Goal: Information Seeking & Learning: Check status

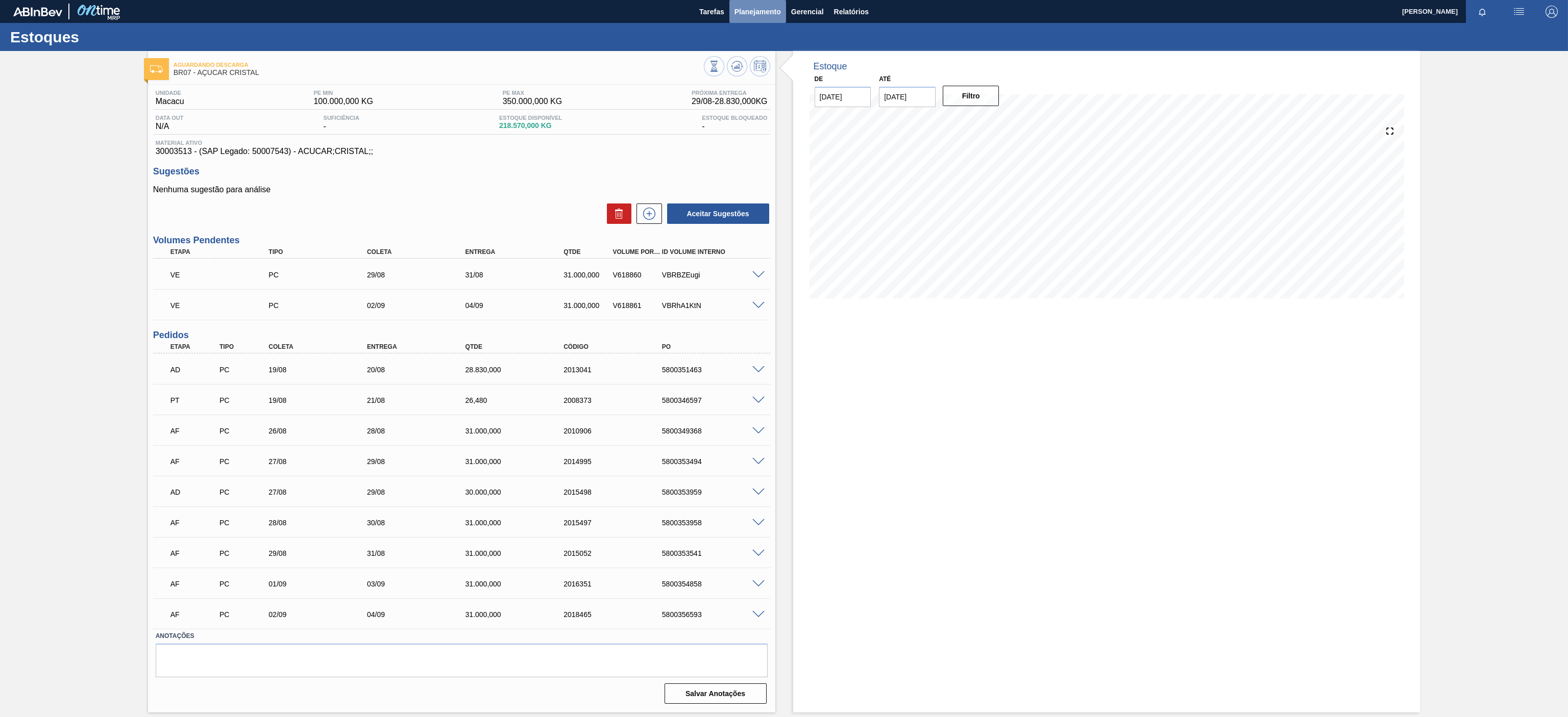
click at [746, 9] on span "Planejamento" at bounding box center [757, 12] width 46 height 12
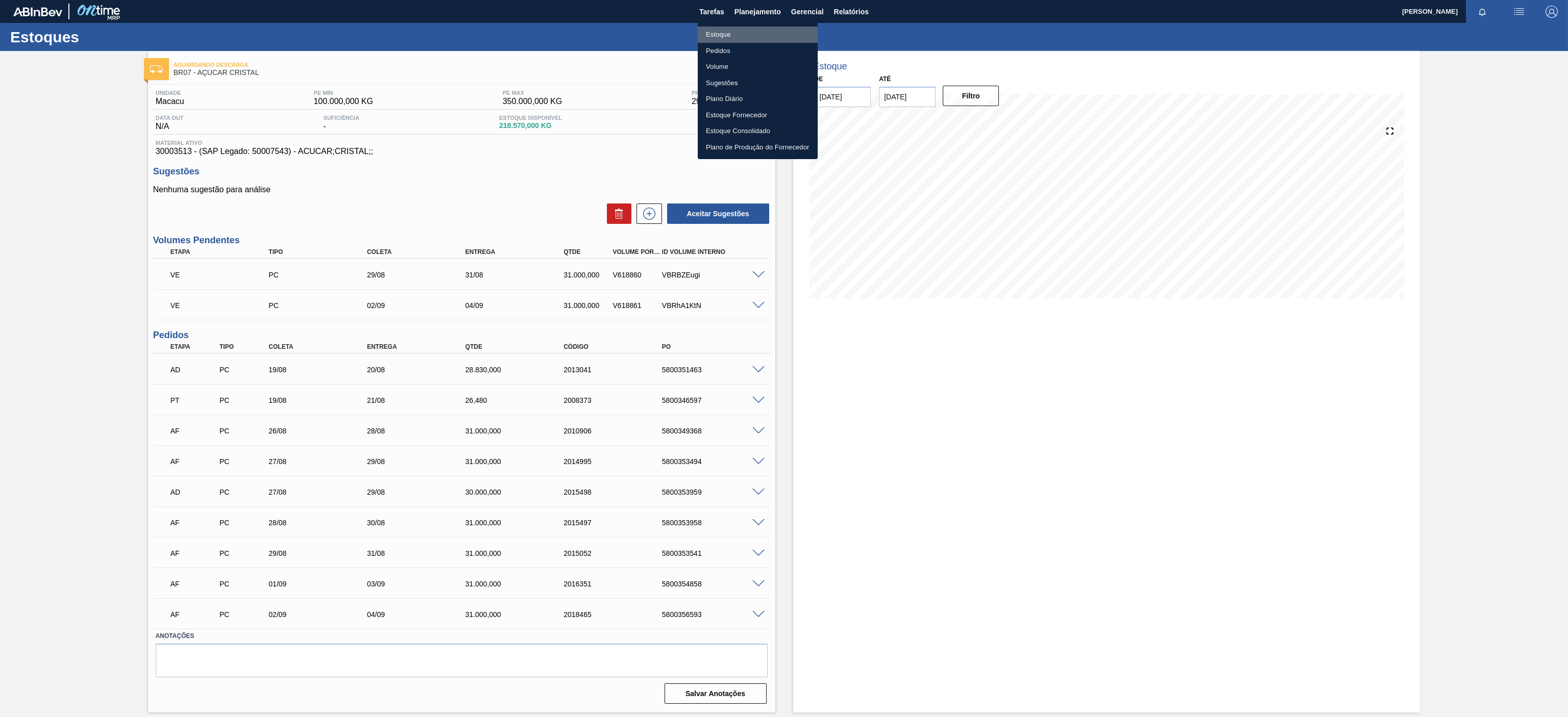
click at [731, 32] on li "Estoque" at bounding box center [757, 35] width 120 height 16
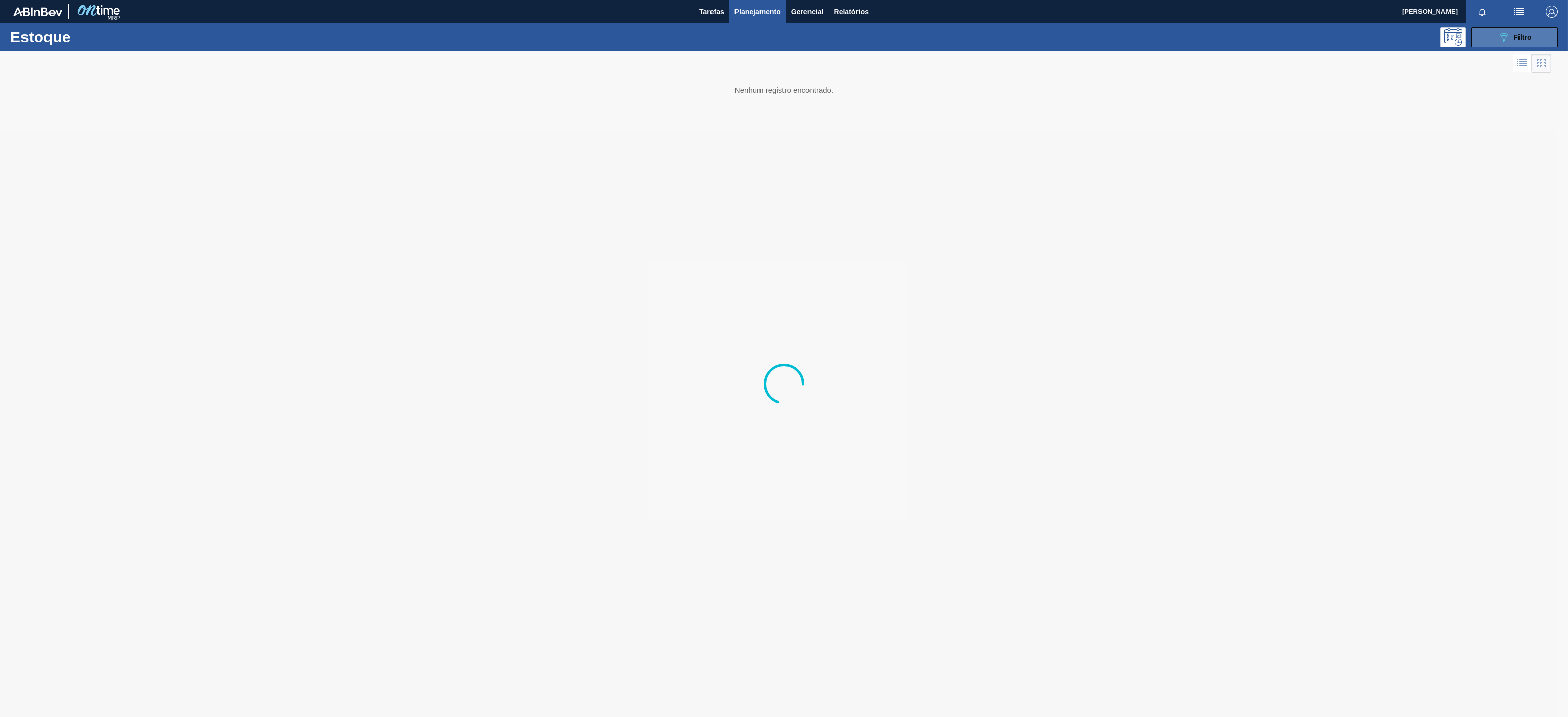
click at [1503, 46] on button "089F7B8B-B2A5-4AFE-B5C0-19BA573D28AC Filtro" at bounding box center [1514, 37] width 87 height 21
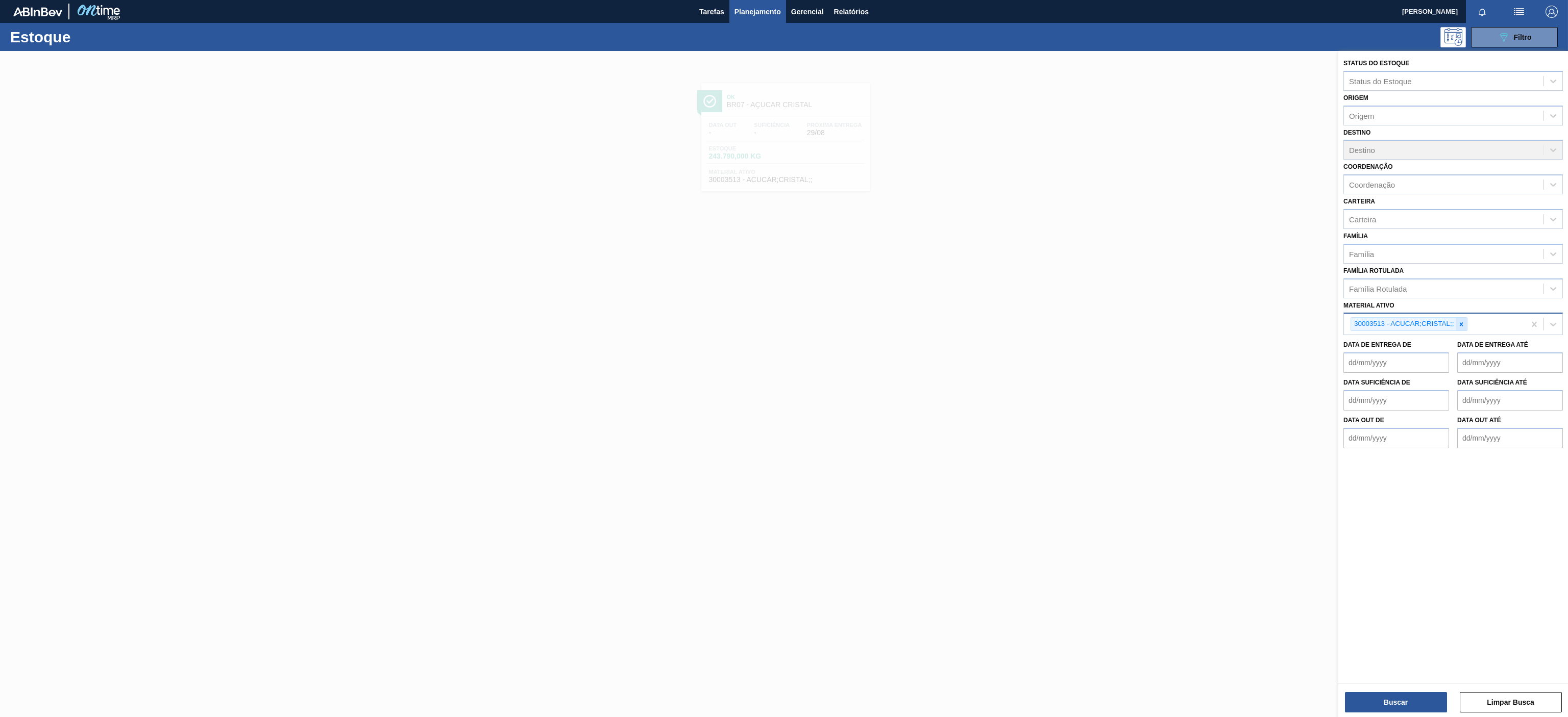
click at [1457, 327] on icon at bounding box center [1460, 324] width 7 height 7
paste ativo "30003189"
type ativo "30003189"
click at [1404, 352] on div "30003189 - TAMPA AL CDL DOURADA LATA AUTOMATICA" at bounding box center [1453, 348] width 219 height 19
click at [1398, 705] on button "Buscar" at bounding box center [1396, 702] width 102 height 21
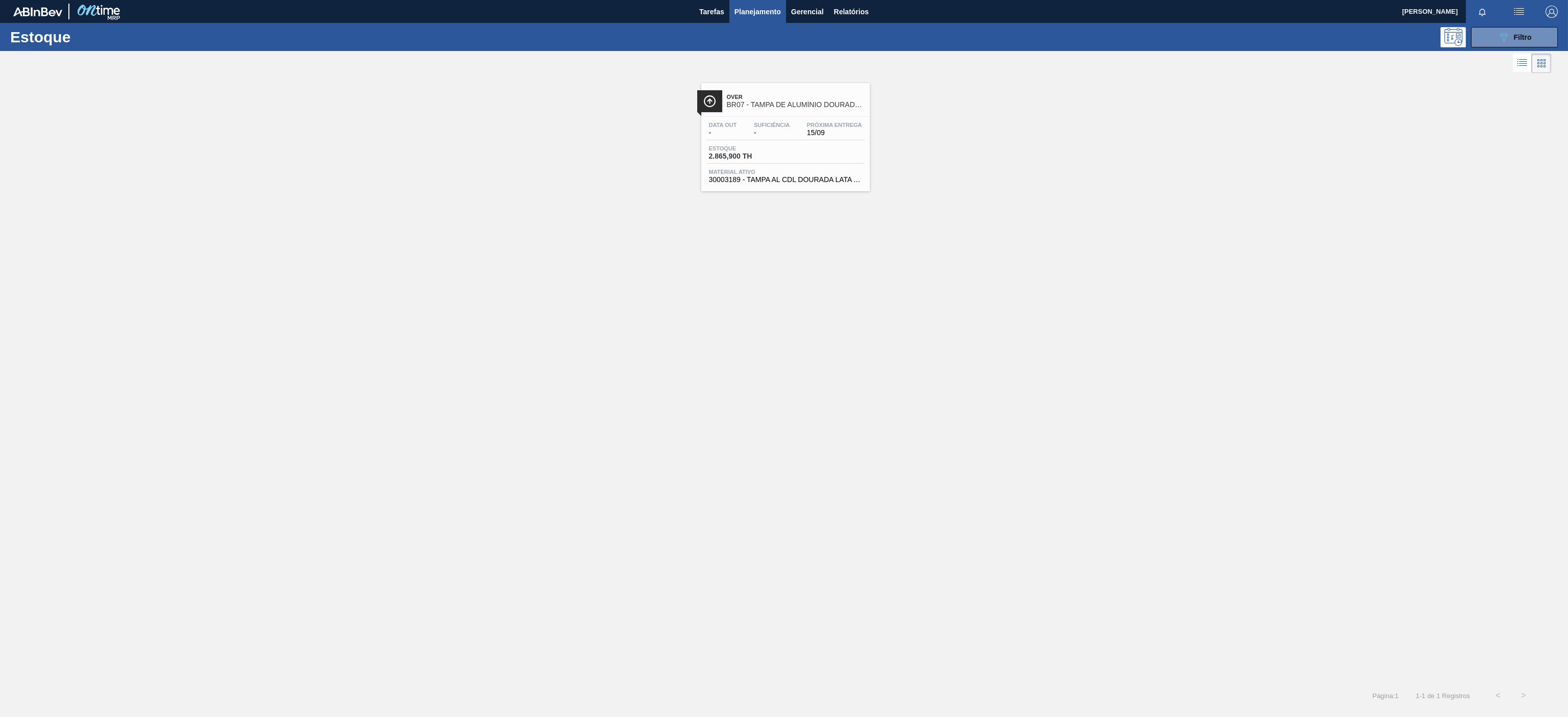
click at [814, 96] on span "Over" at bounding box center [795, 97] width 138 height 6
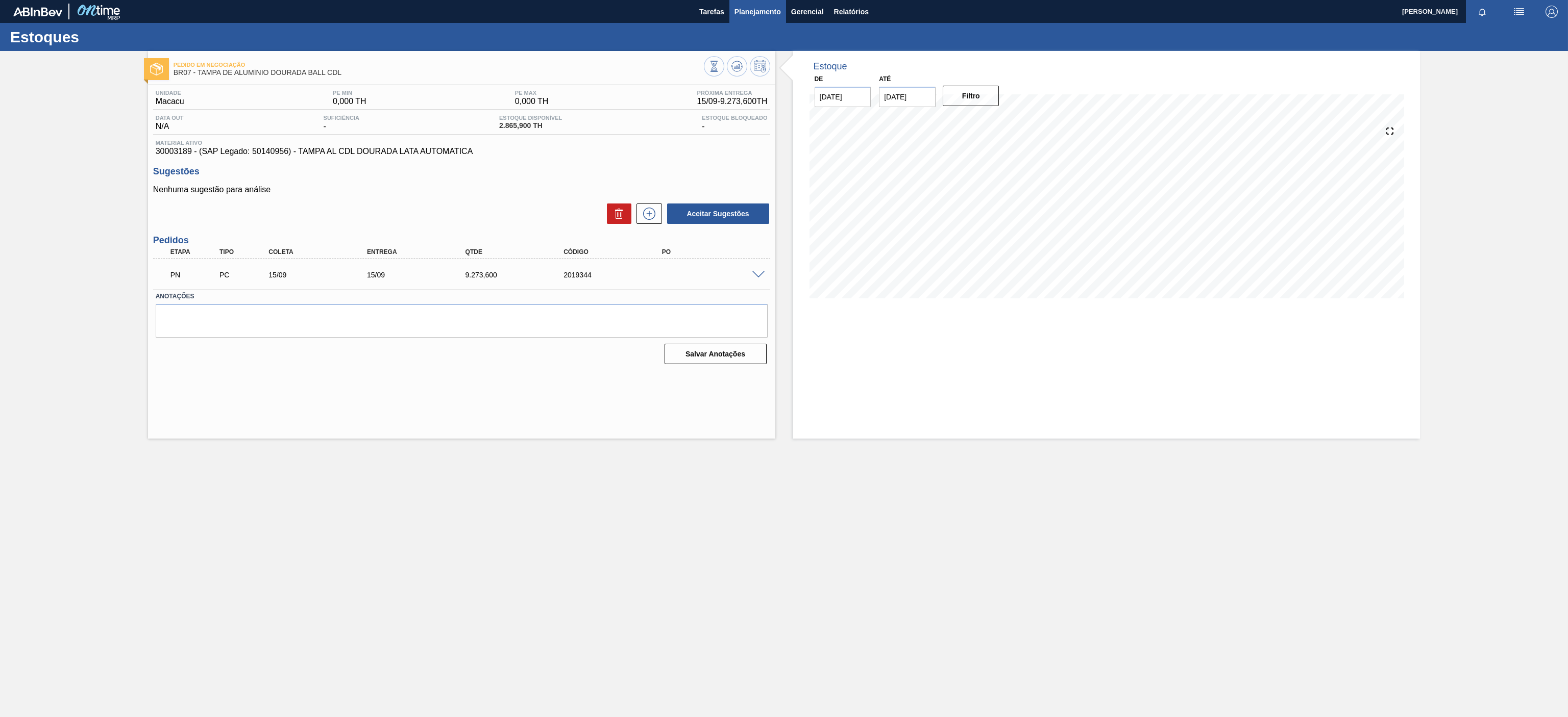
click at [764, 13] on span "Planejamento" at bounding box center [757, 12] width 46 height 12
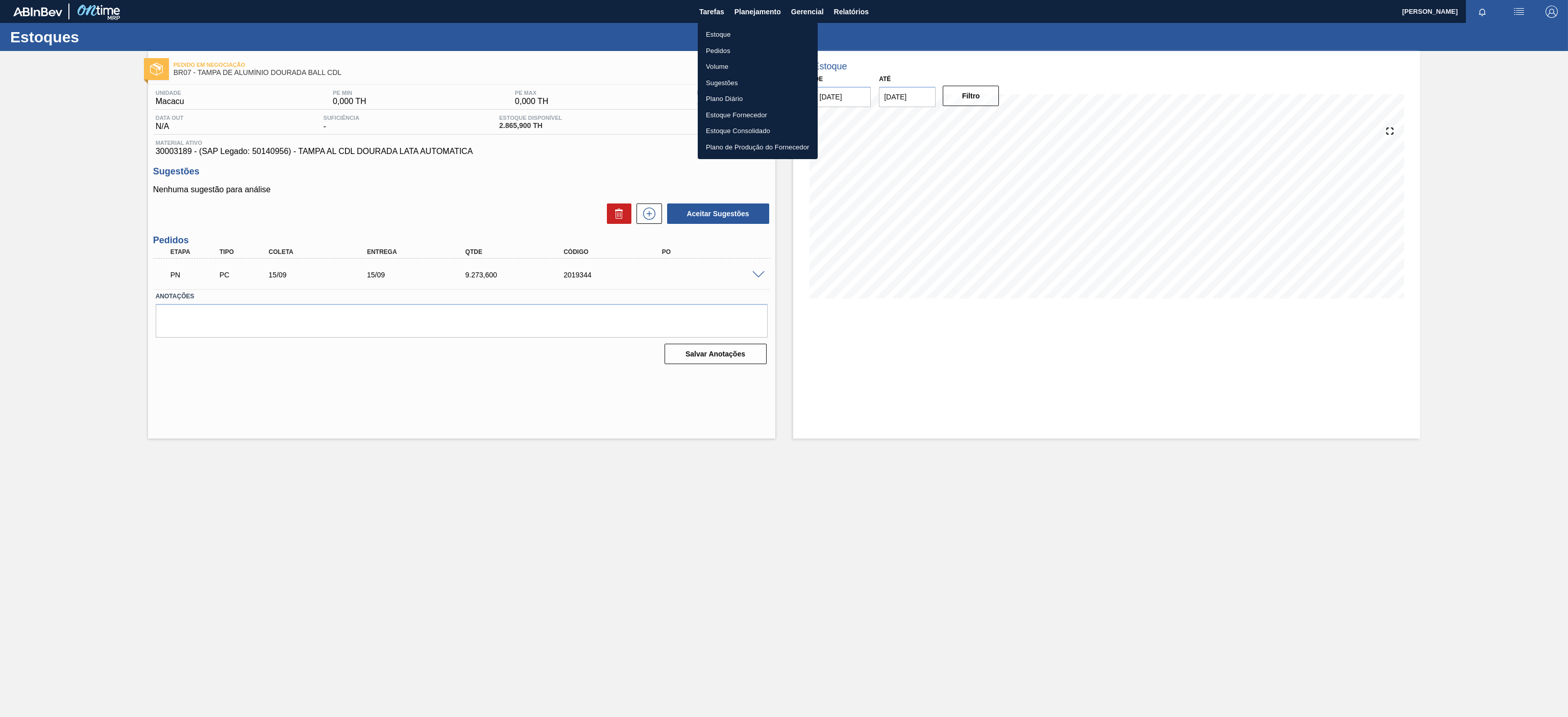
click at [718, 35] on li "Estoque" at bounding box center [757, 35] width 120 height 16
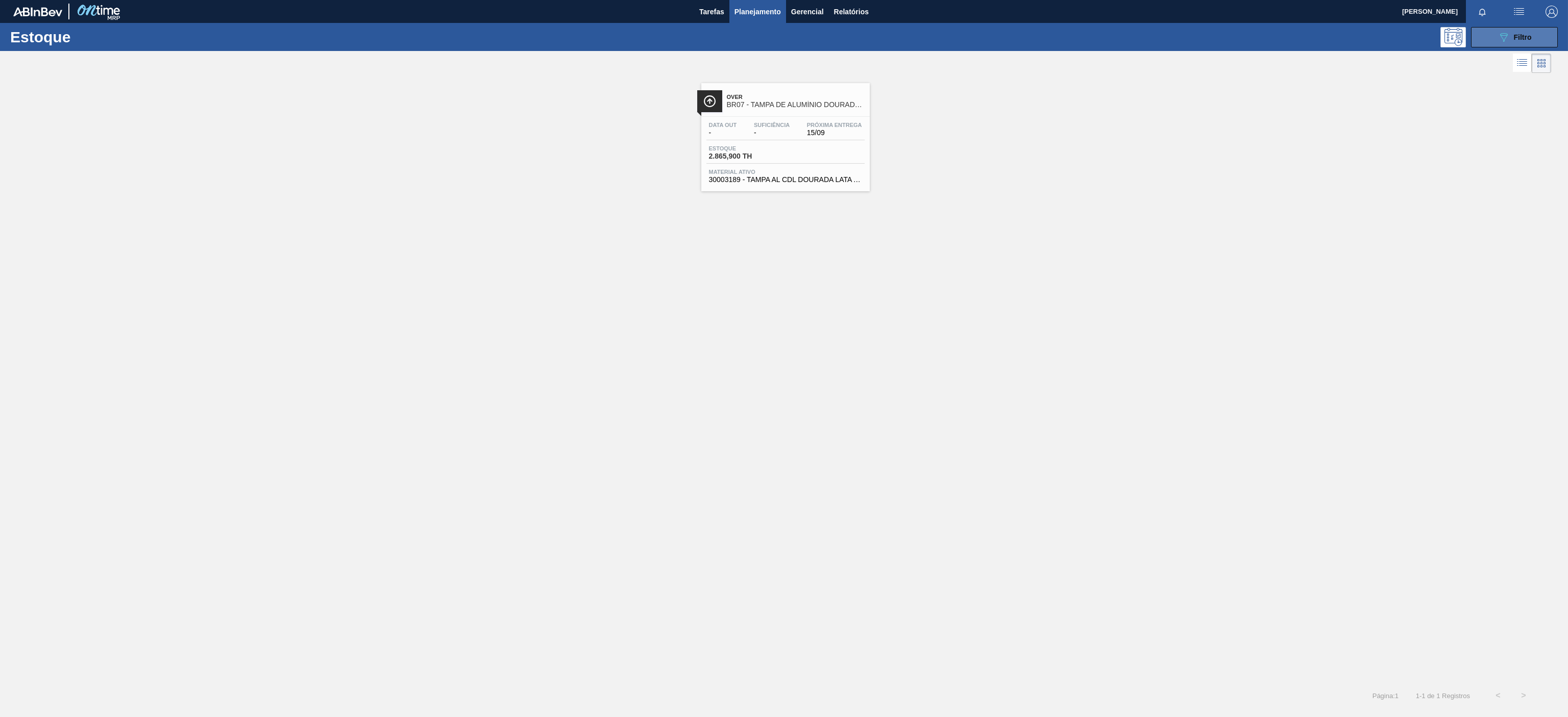
click at [1503, 47] on button "089F7B8B-B2A5-4AFE-B5C0-19BA573D28AC Filtro" at bounding box center [1514, 37] width 87 height 21
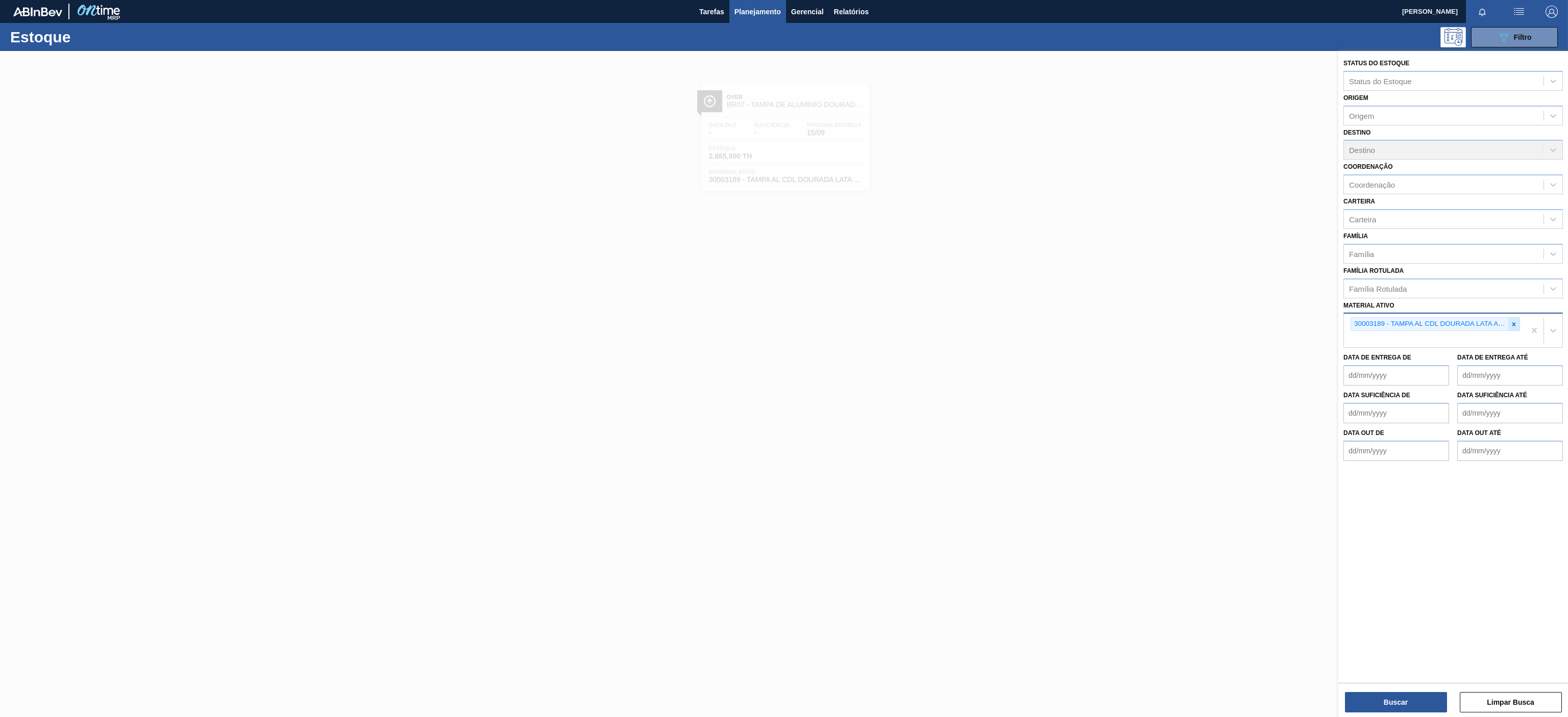
click at [1510, 330] on div at bounding box center [1513, 324] width 12 height 13
paste ativo "30002702"
type ativo "30002702"
click at [1453, 347] on div "30002702 - TAMPA AL DOURADA C/ TAB DOURADO" at bounding box center [1453, 348] width 219 height 19
click at [1403, 707] on button "Buscar" at bounding box center [1396, 702] width 102 height 21
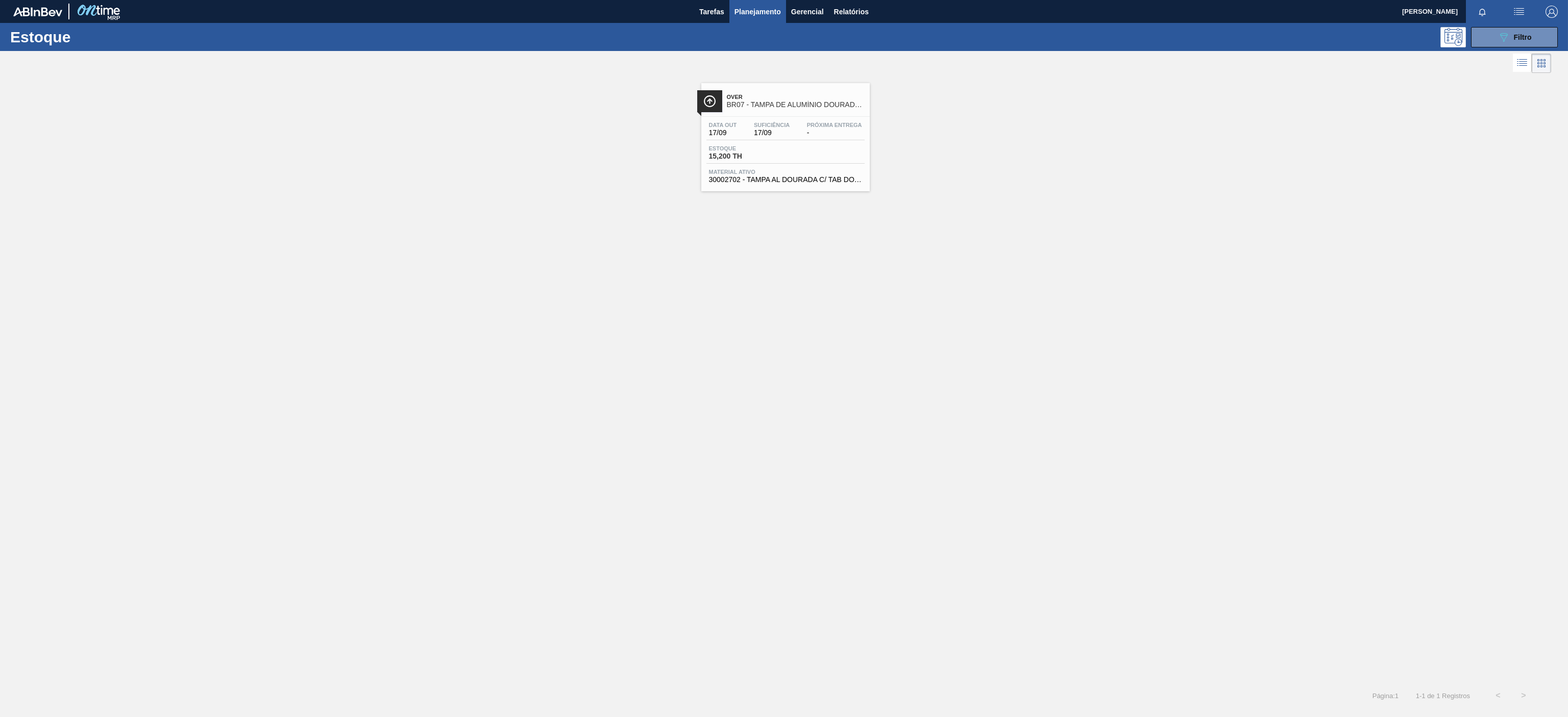
click at [762, 88] on div "Over BR07 - TAMPA DE ALUMÍNIO DOURADA TAB DOURADO" at bounding box center [785, 97] width 168 height 28
